Goal: Task Accomplishment & Management: Manage account settings

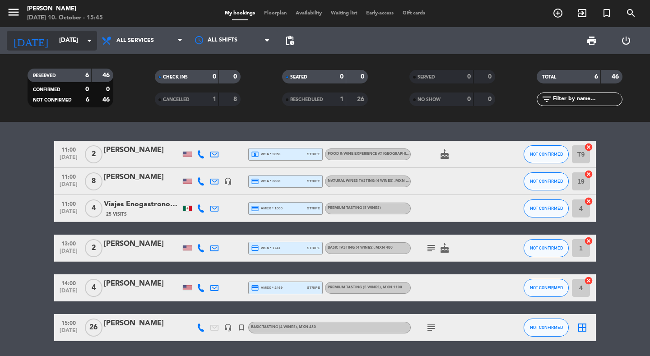
click at [72, 39] on input "[DATE]" at bounding box center [94, 40] width 79 height 16
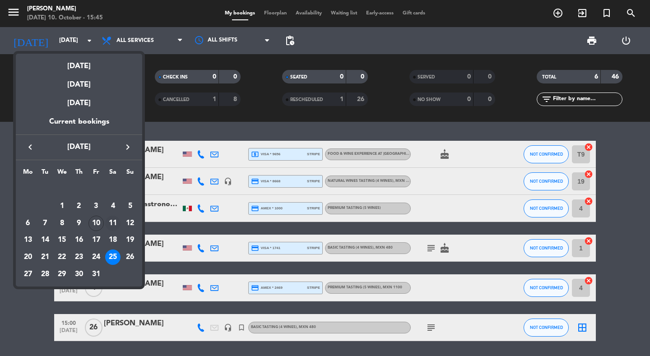
click at [112, 220] on div "11" at bounding box center [112, 223] width 15 height 15
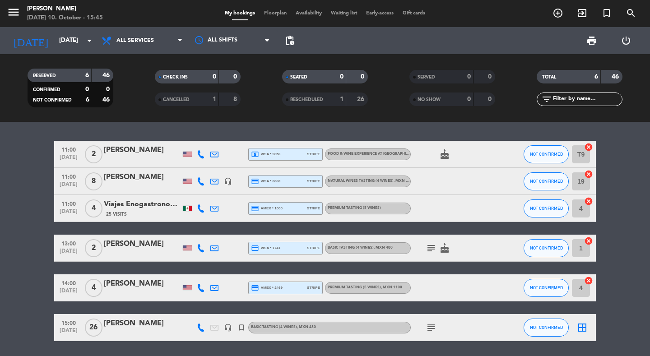
type input "[DATE]"
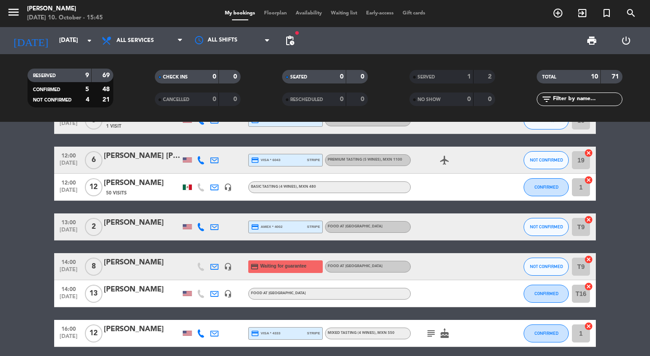
scroll to position [103, 0]
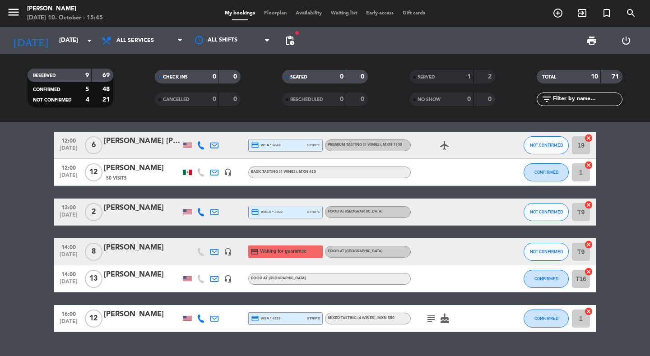
click at [126, 167] on div "[PERSON_NAME]" at bounding box center [142, 168] width 77 height 12
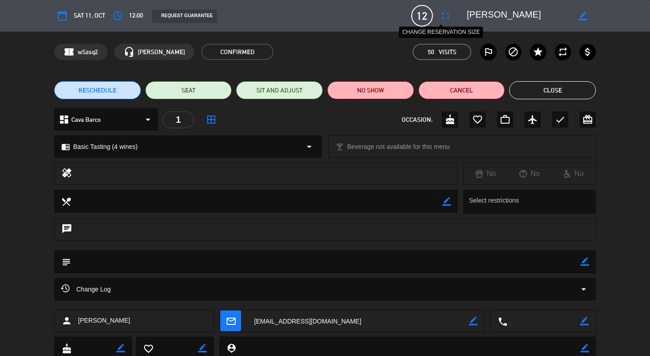
click at [440, 16] on icon "fullscreen" at bounding box center [445, 15] width 11 height 11
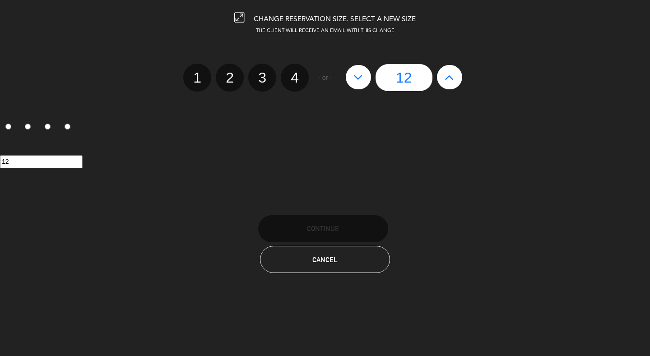
click at [357, 81] on icon at bounding box center [357, 77] width 9 height 14
type input "11"
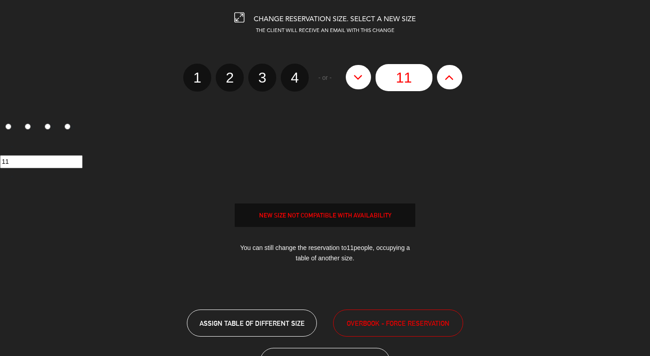
click at [357, 81] on icon at bounding box center [357, 77] width 9 height 14
type input "10"
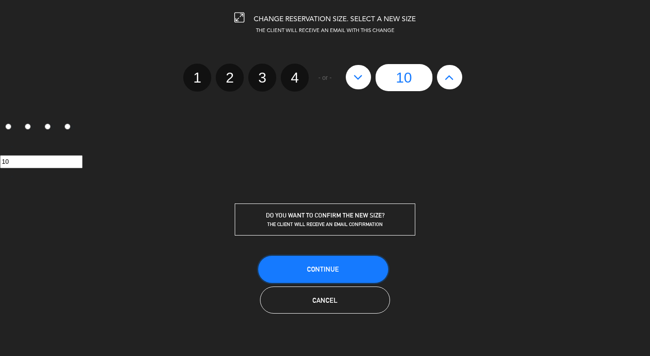
click at [310, 266] on span "Continue" at bounding box center [323, 269] width 32 height 8
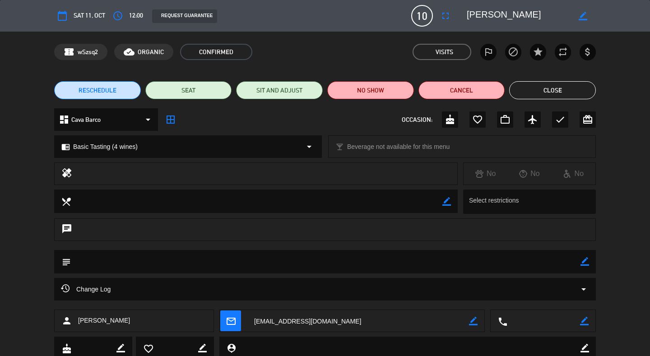
scroll to position [1, 0]
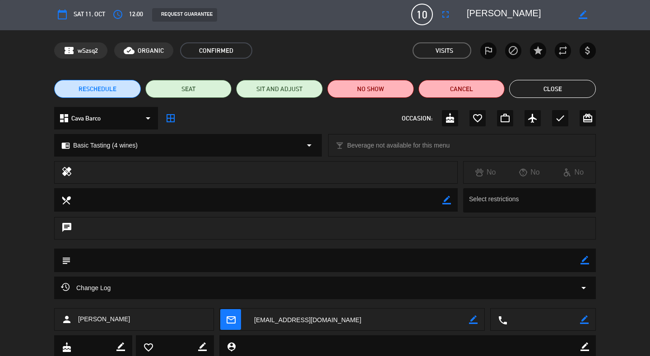
click at [556, 89] on button "Close" at bounding box center [552, 89] width 87 height 18
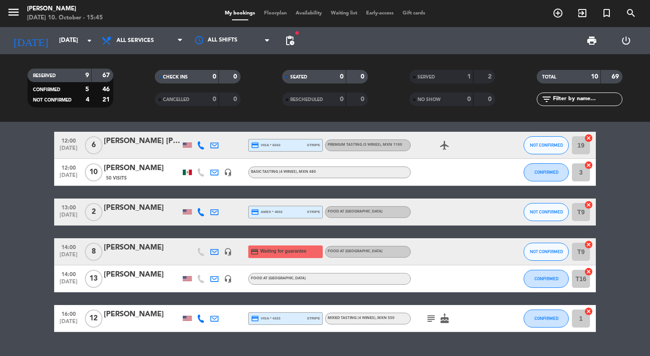
click at [135, 171] on div "[PERSON_NAME]" at bounding box center [142, 168] width 77 height 12
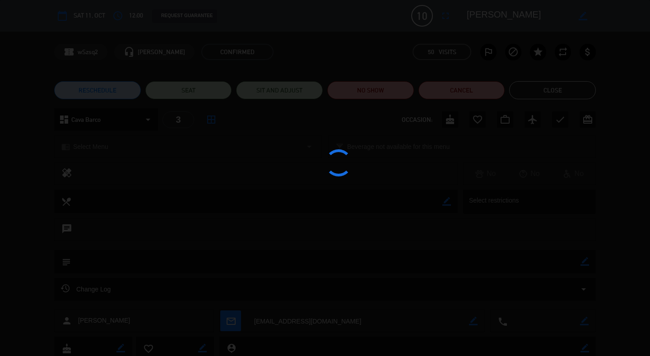
click at [135, 171] on div at bounding box center [325, 178] width 650 height 356
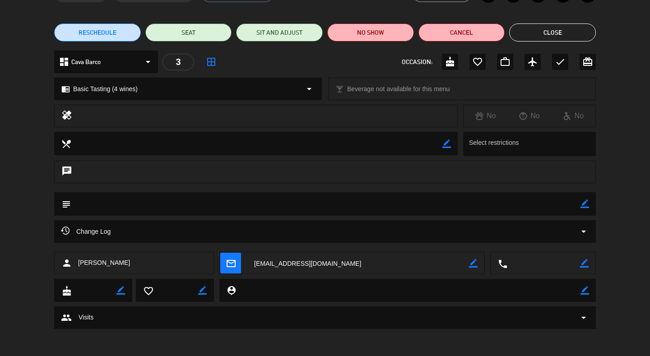
scroll to position [0, 0]
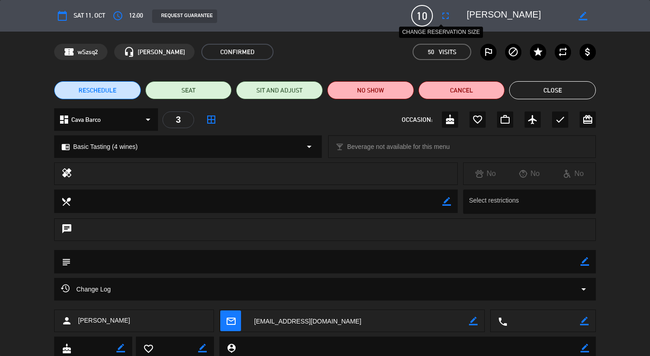
click at [442, 17] on icon "fullscreen" at bounding box center [445, 15] width 11 height 11
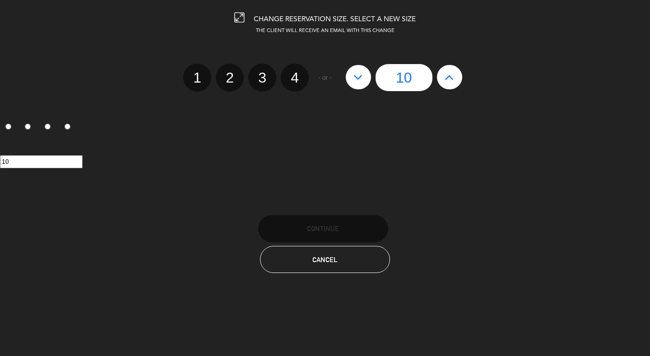
click at [450, 81] on icon at bounding box center [448, 77] width 9 height 14
type input "11"
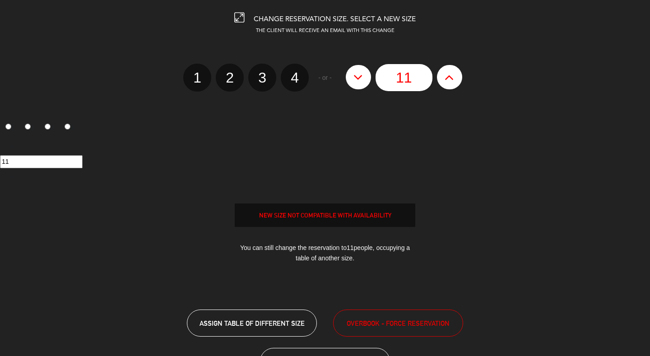
click at [450, 81] on icon at bounding box center [448, 77] width 9 height 14
type input "12"
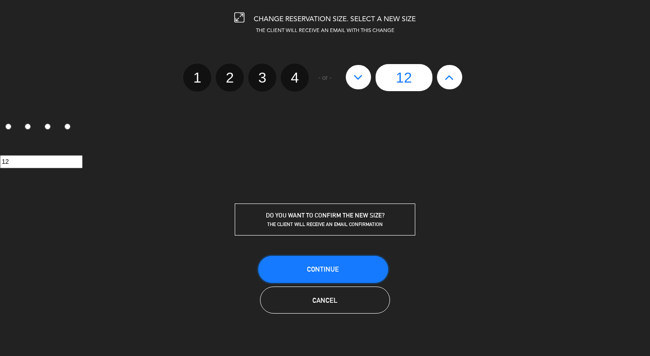
click at [315, 262] on button "Continue" at bounding box center [323, 269] width 130 height 27
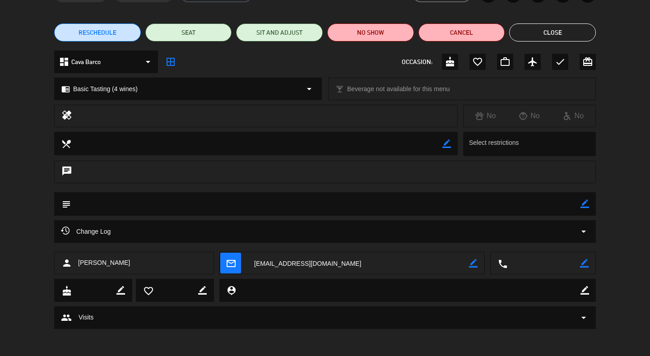
scroll to position [55, 0]
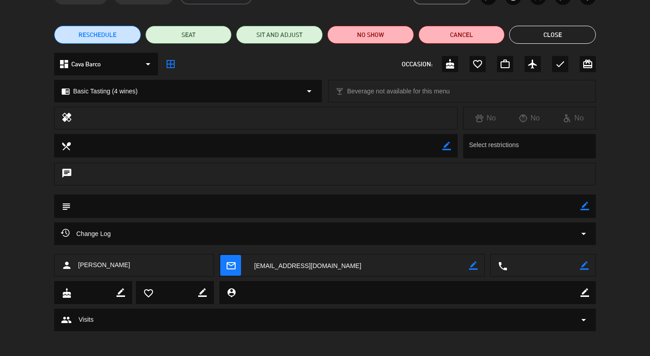
click at [543, 33] on button "Close" at bounding box center [552, 35] width 87 height 18
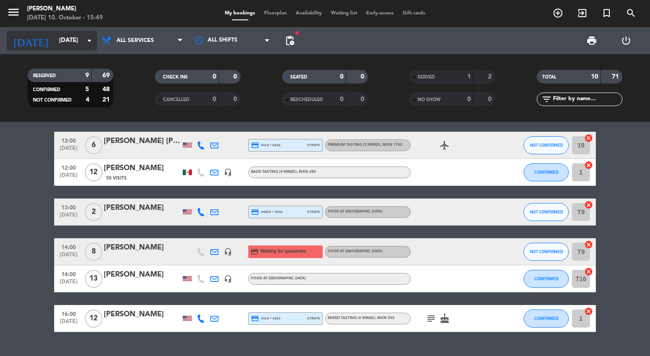
click at [55, 41] on input "[DATE]" at bounding box center [94, 40] width 79 height 16
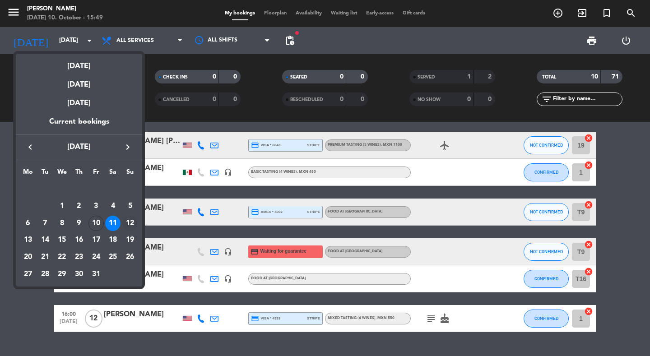
click at [129, 220] on div "12" at bounding box center [129, 223] width 15 height 15
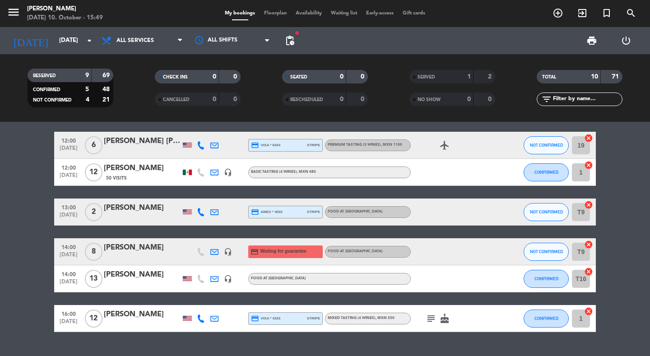
type input "[DATE]"
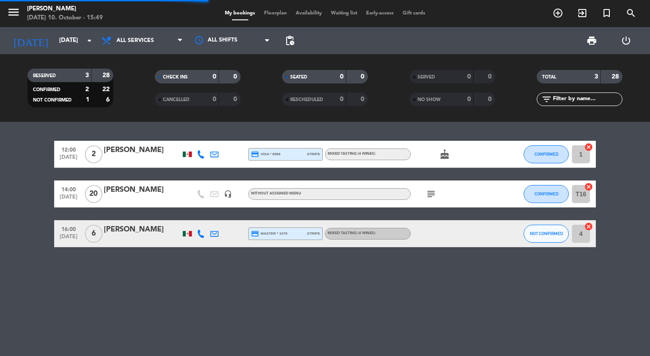
scroll to position [0, 0]
click at [429, 191] on icon "subject" at bounding box center [430, 194] width 11 height 11
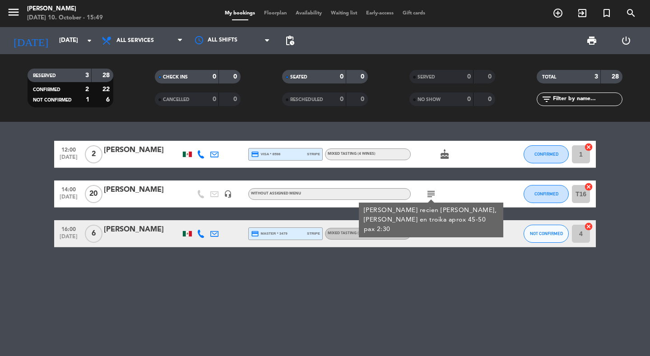
click at [461, 188] on div "subject [PERSON_NAME] recien [PERSON_NAME], [PERSON_NAME] en troika aprox 45-50…" at bounding box center [450, 193] width 81 height 27
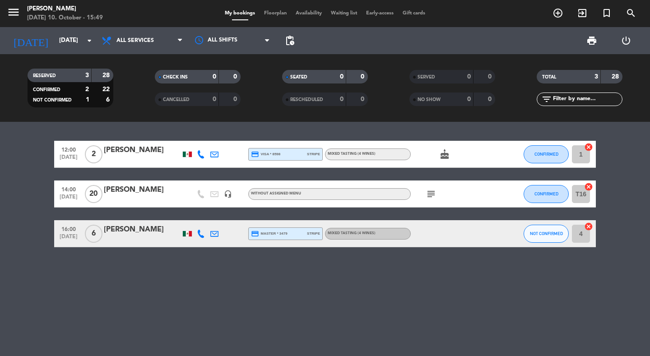
click at [428, 195] on icon "subject" at bounding box center [430, 194] width 11 height 11
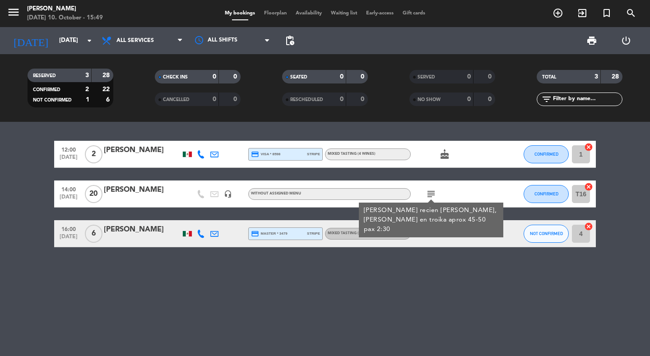
click at [428, 195] on icon "subject" at bounding box center [430, 194] width 11 height 11
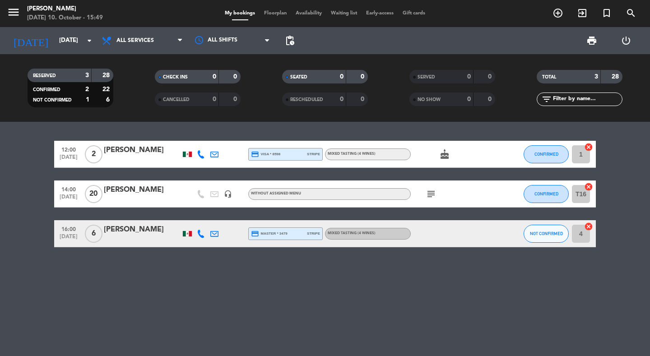
click at [431, 194] on icon "subject" at bounding box center [430, 194] width 11 height 11
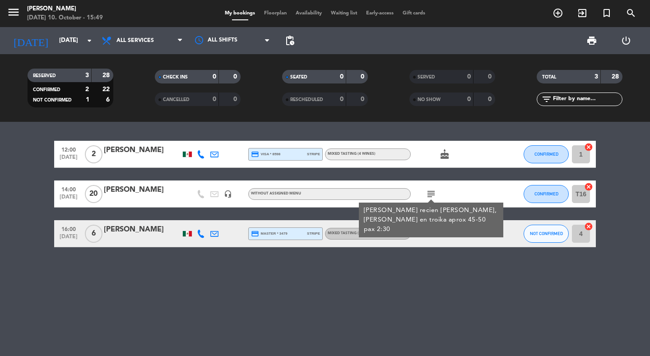
click at [106, 203] on div at bounding box center [142, 199] width 77 height 7
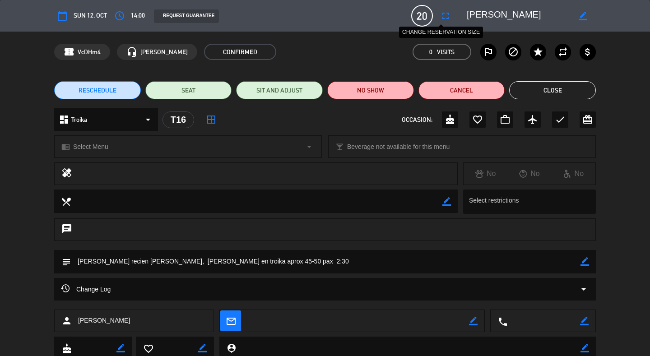
click at [441, 14] on icon "fullscreen" at bounding box center [445, 15] width 11 height 11
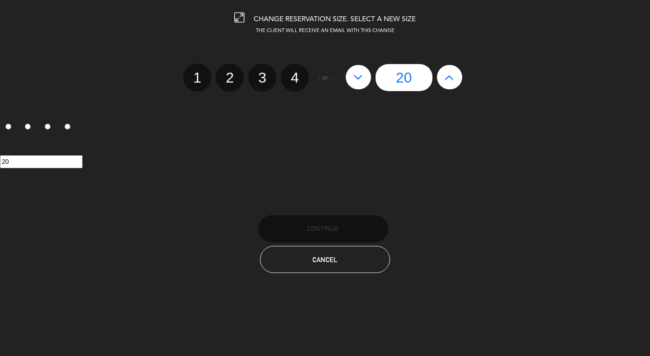
click at [451, 80] on icon at bounding box center [448, 77] width 9 height 14
click at [451, 80] on button at bounding box center [449, 77] width 25 height 24
type input "22"
click at [451, 80] on button at bounding box center [449, 77] width 25 height 24
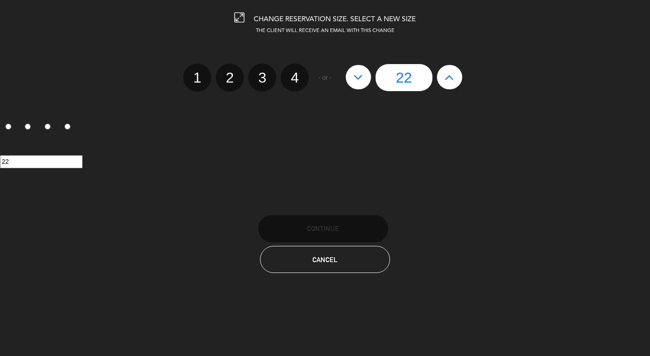
type input "23"
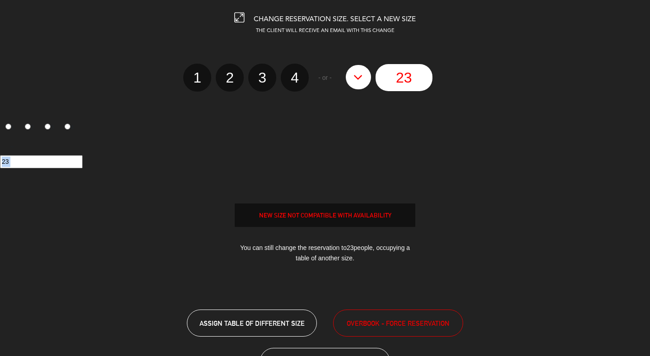
click at [451, 80] on div "23" at bounding box center [403, 77] width 125 height 27
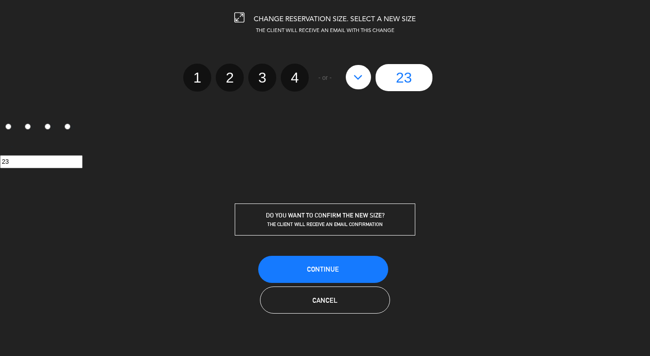
click at [408, 77] on input "23" at bounding box center [403, 77] width 57 height 27
click at [334, 303] on span "Cancel" at bounding box center [324, 300] width 25 height 8
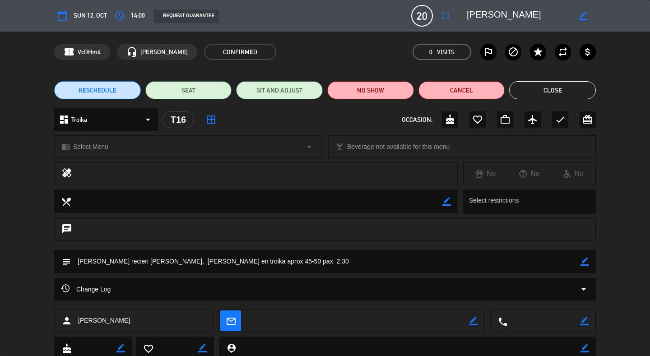
scroll to position [1, 0]
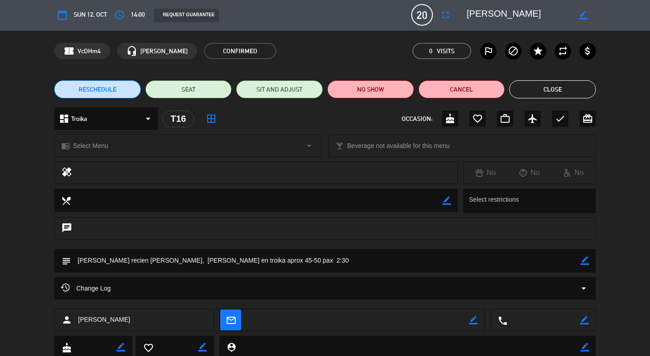
drag, startPoint x: 282, startPoint y: 261, endPoint x: 36, endPoint y: 263, distance: 245.8
click at [36, 263] on div "subject border_color" at bounding box center [325, 263] width 650 height 28
click at [613, 96] on div "RESCHEDULE SEAT SIT AND ADJUST NO SHOW Cancel Close" at bounding box center [325, 89] width 650 height 36
click at [469, 90] on button "Cancel" at bounding box center [461, 89] width 87 height 18
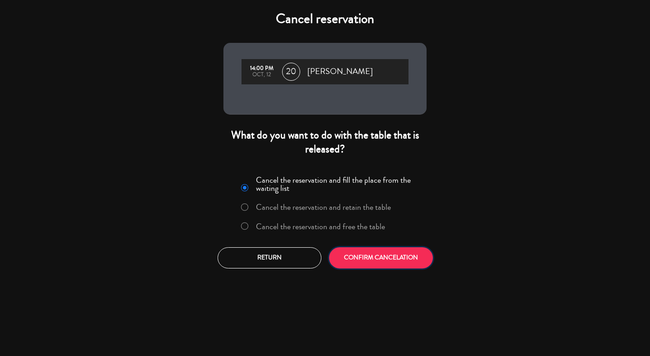
click at [375, 259] on button "CONFIRM CANCELATION" at bounding box center [381, 257] width 104 height 21
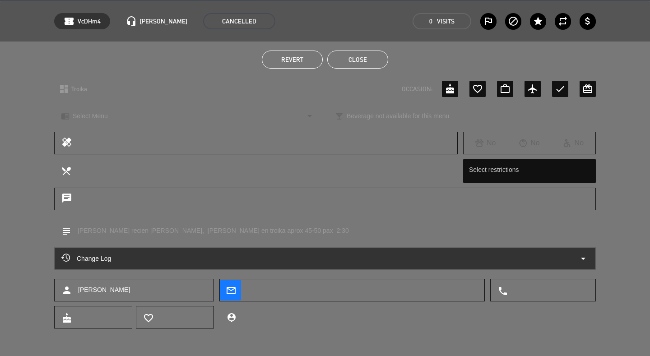
scroll to position [0, 0]
